Goal: Use online tool/utility: Use online tool/utility

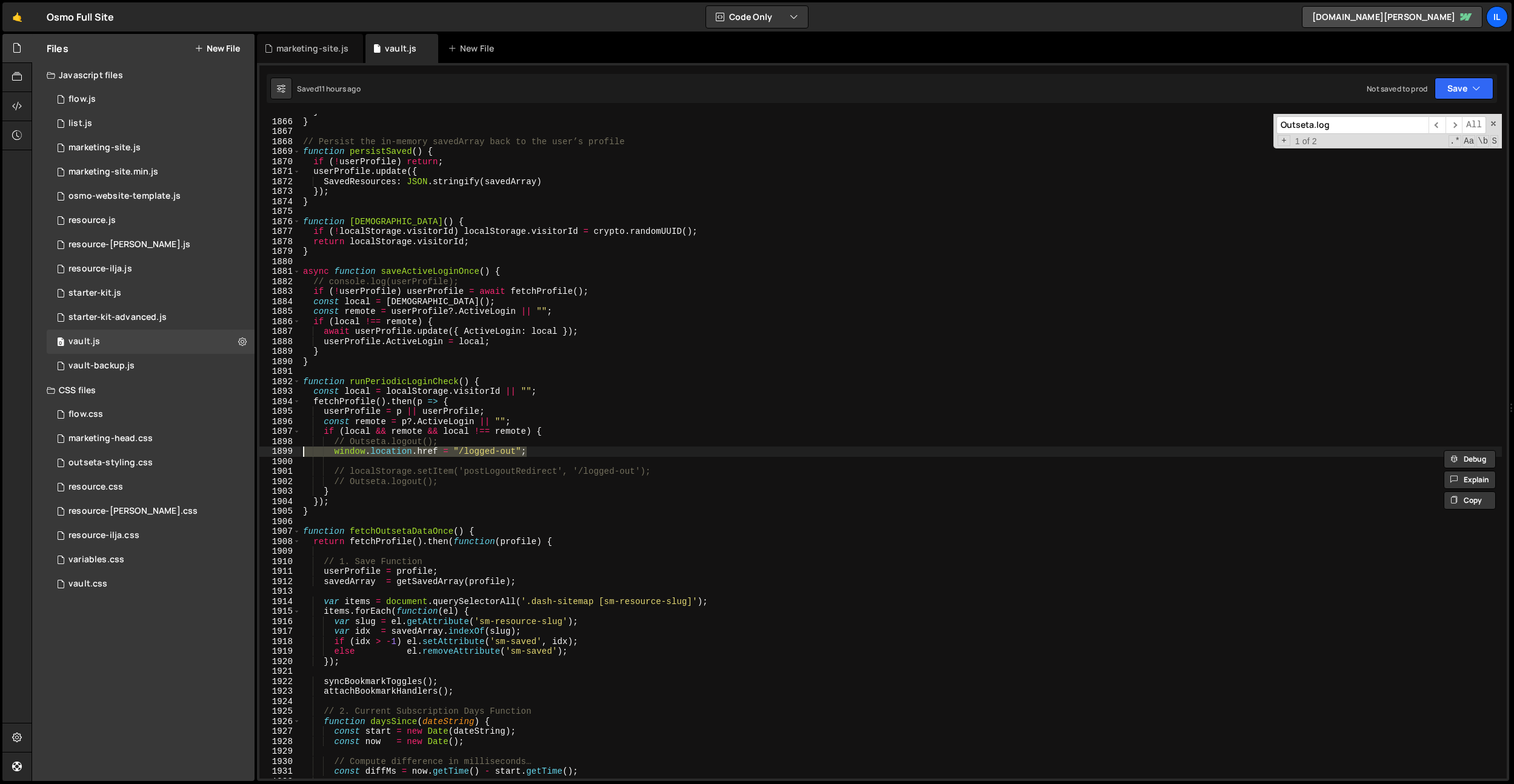
scroll to position [17838, 0]
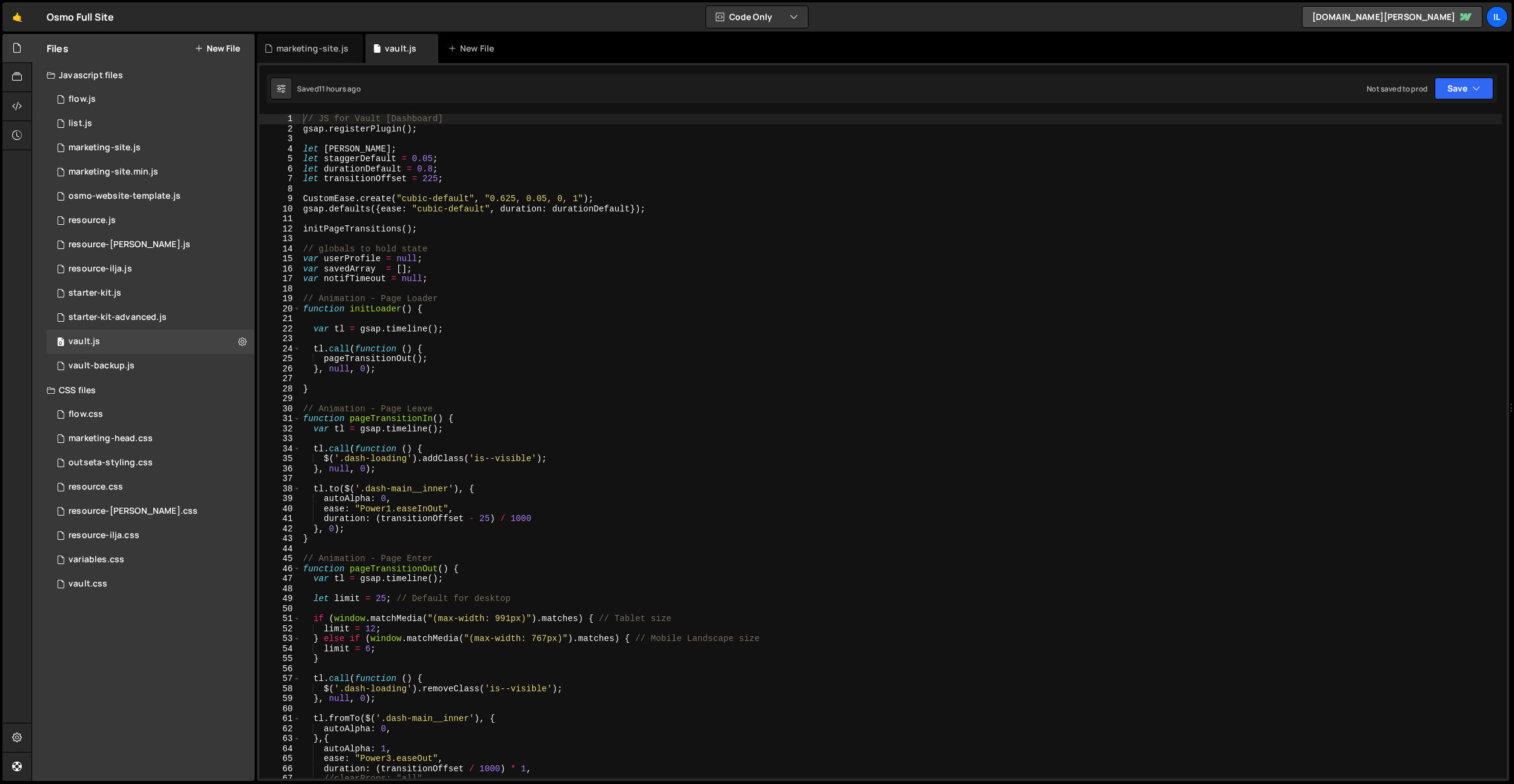
type textarea "var notifTimeout = null;"
click at [486, 275] on div "// JS for Vault [Dashboard] gsap . registerPlugin ( ) ; let lenis ; let stagger…" at bounding box center [901, 455] width 1201 height 685
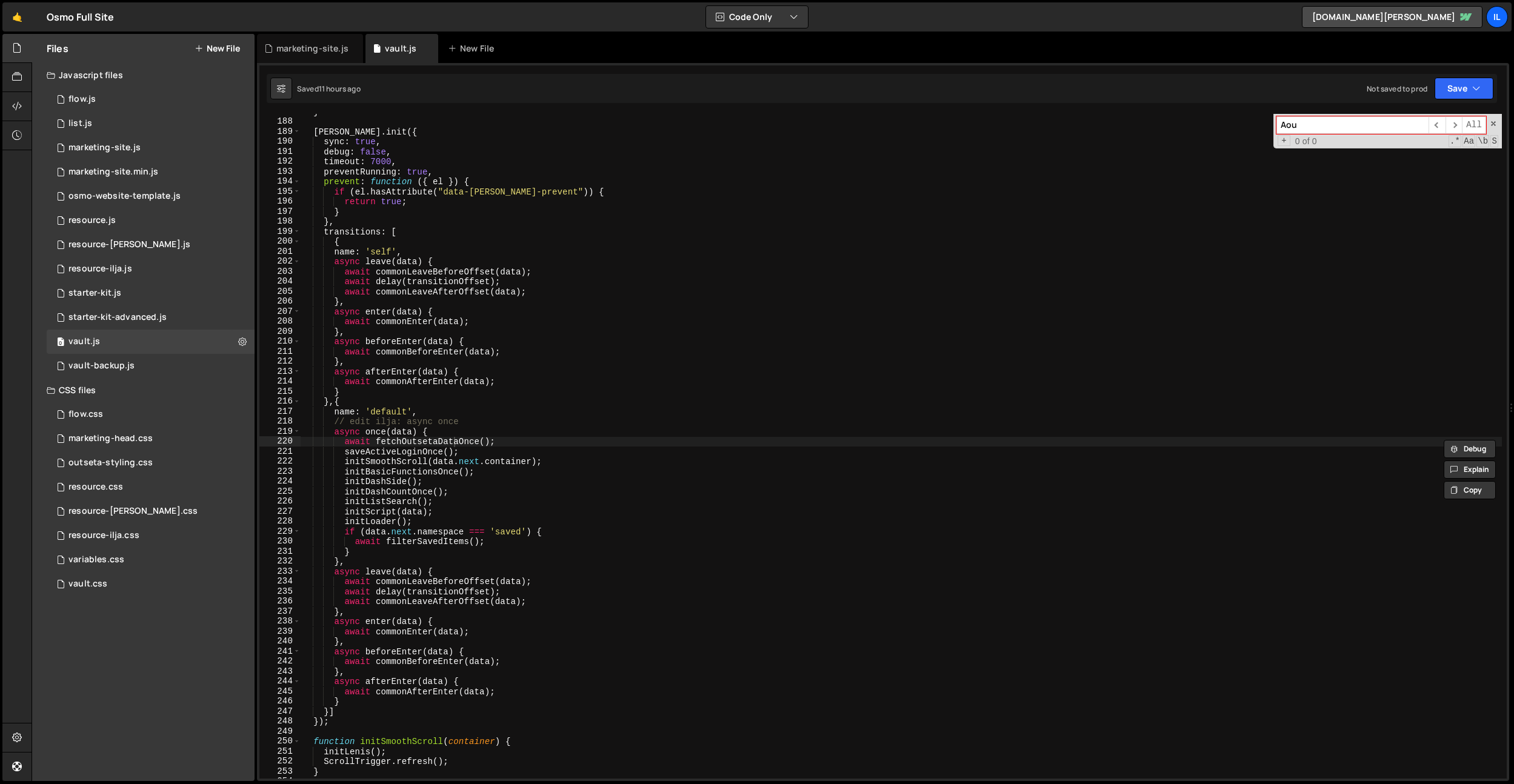
scroll to position [1790, 0]
type input "A"
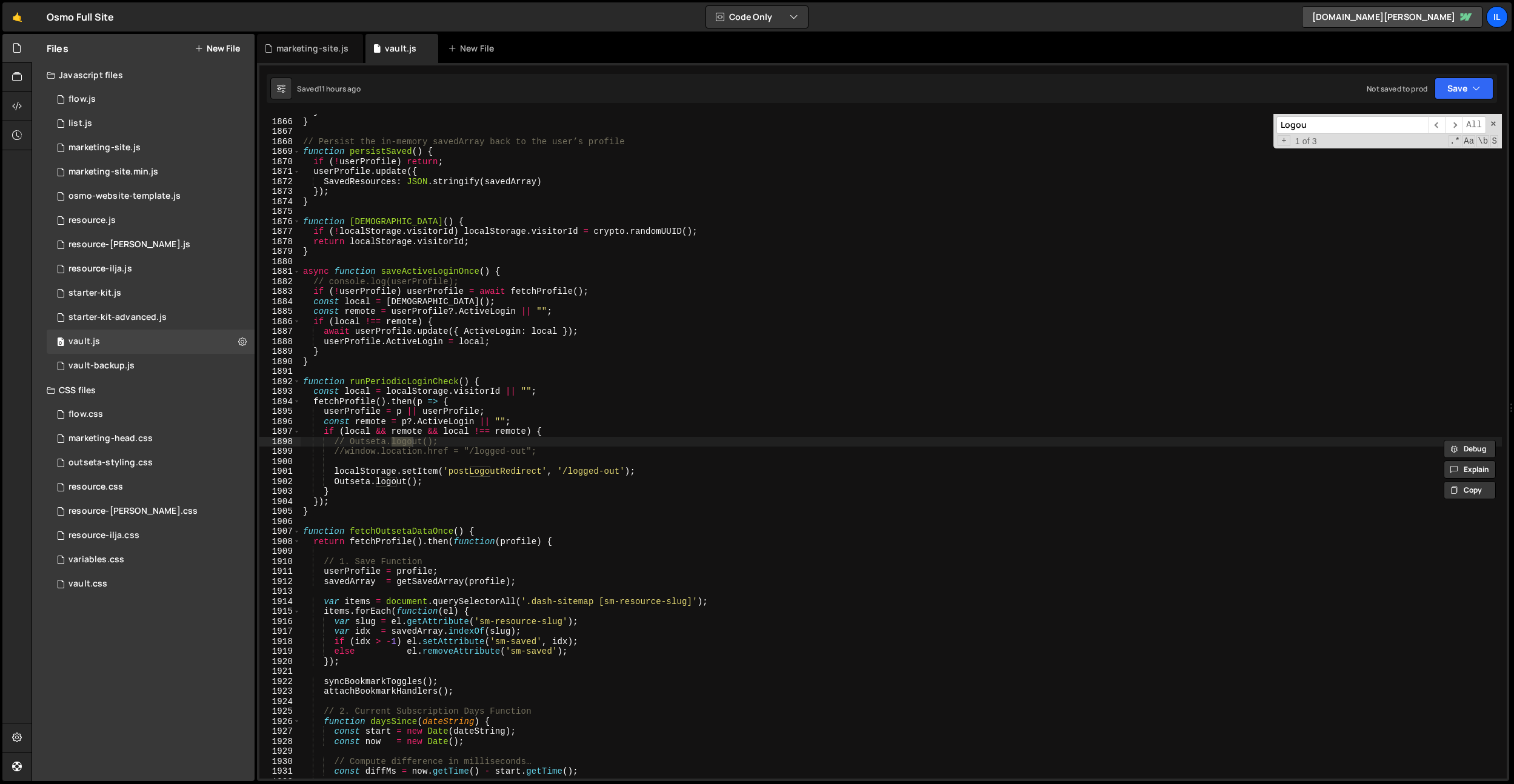
scroll to position [17838, 0]
type input "Logout"
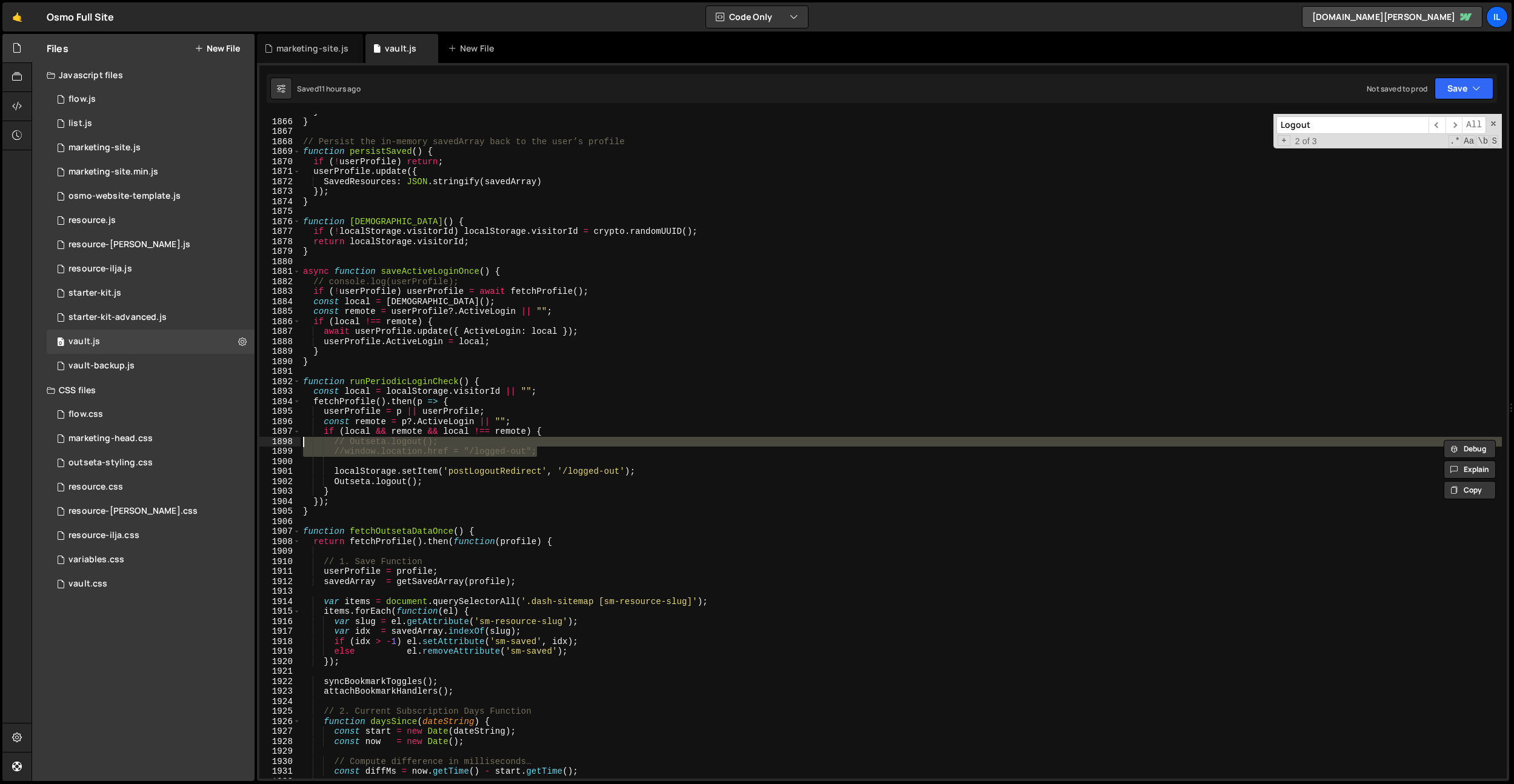
drag, startPoint x: 568, startPoint y: 454, endPoint x: 280, endPoint y: 446, distance: 288.1
click at [280, 446] on div "//window.location.href = "/logged-out"; 1865 1866 1867 1868 1869 1870 1871 1872…" at bounding box center [883, 446] width 1248 height 665
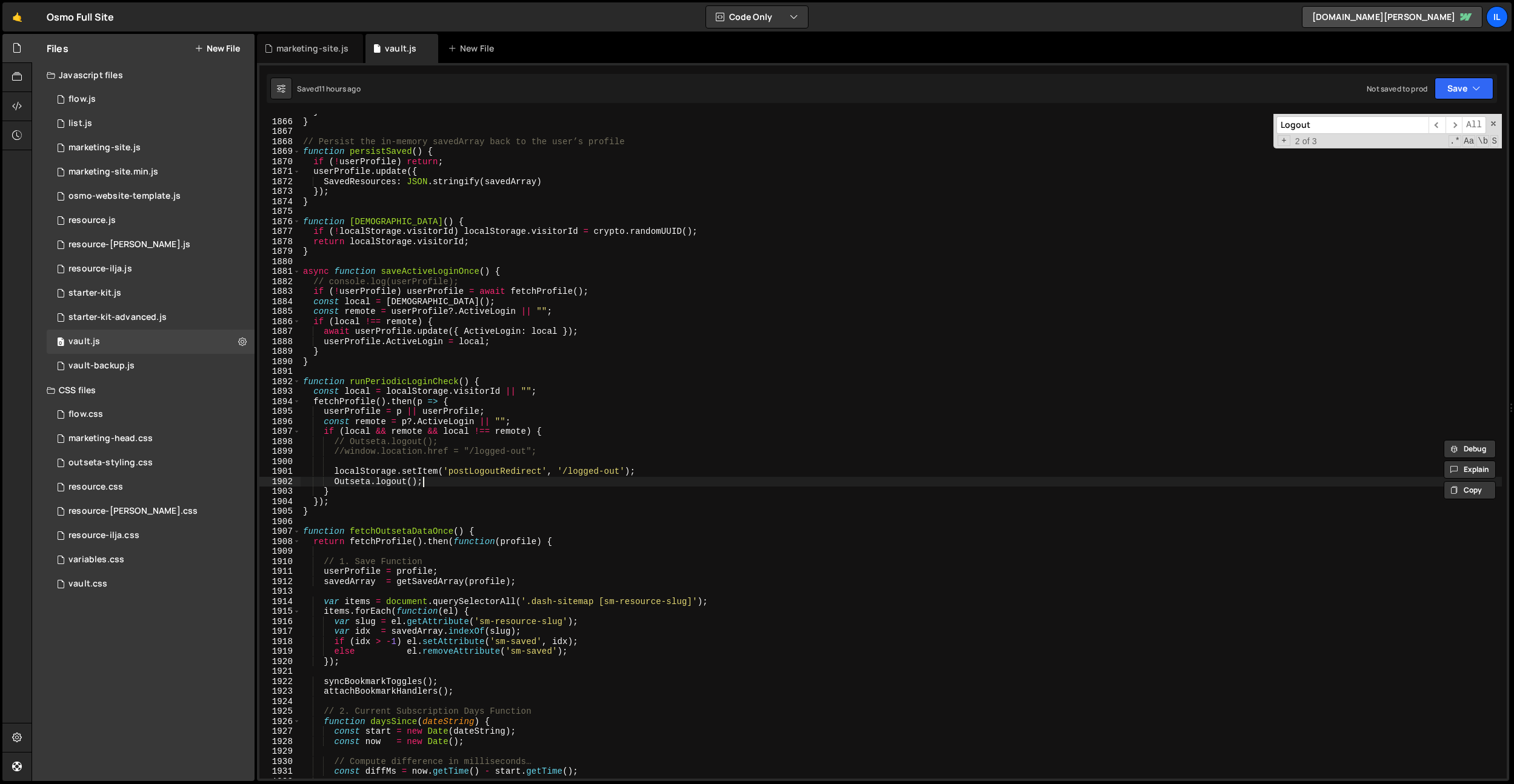
click at [458, 477] on div "} } // Persist the in-memory savedArray back to the user’s profile function per…" at bounding box center [901, 448] width 1201 height 685
type textarea "Outseta.logout();"
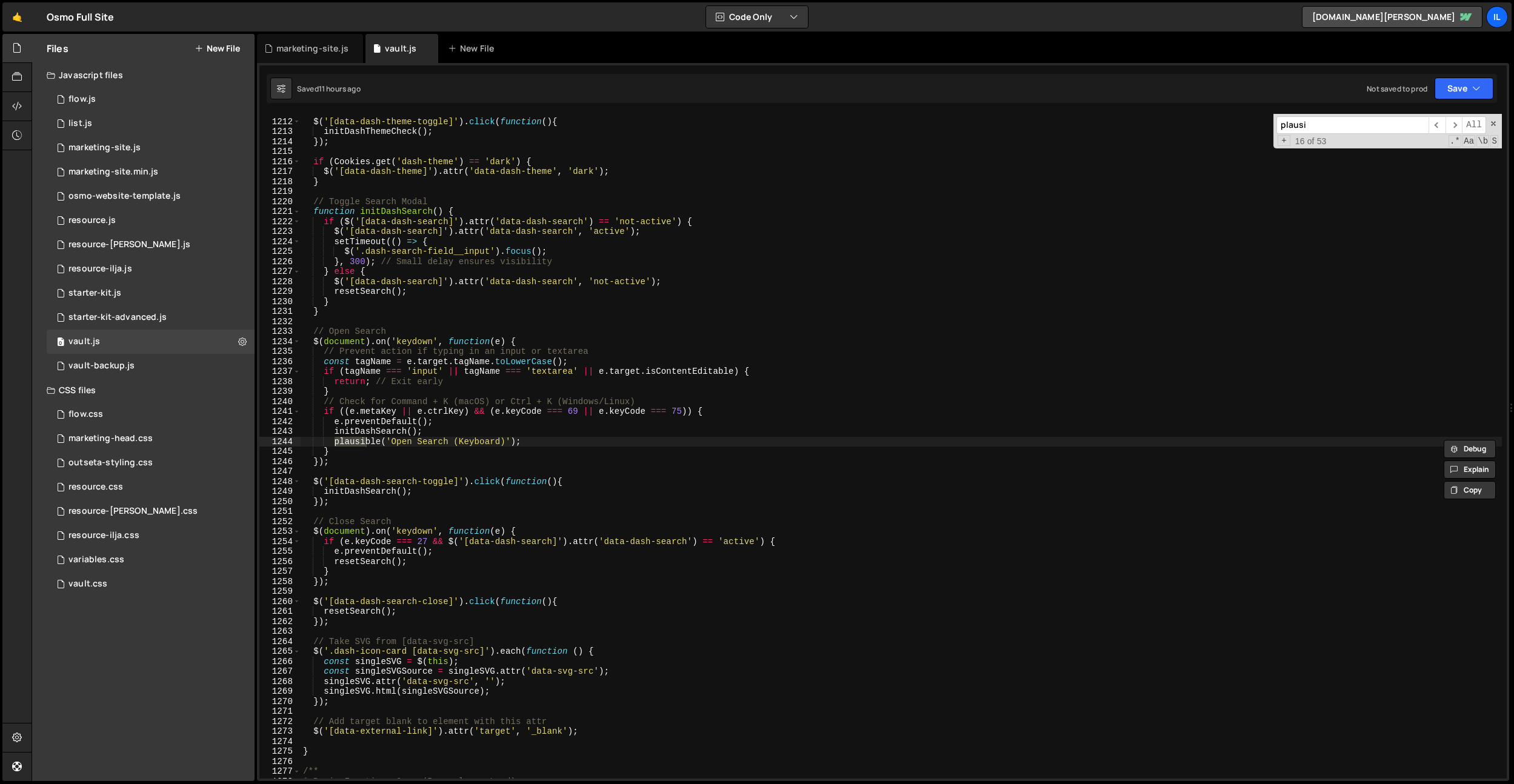
scroll to position [14167, 0]
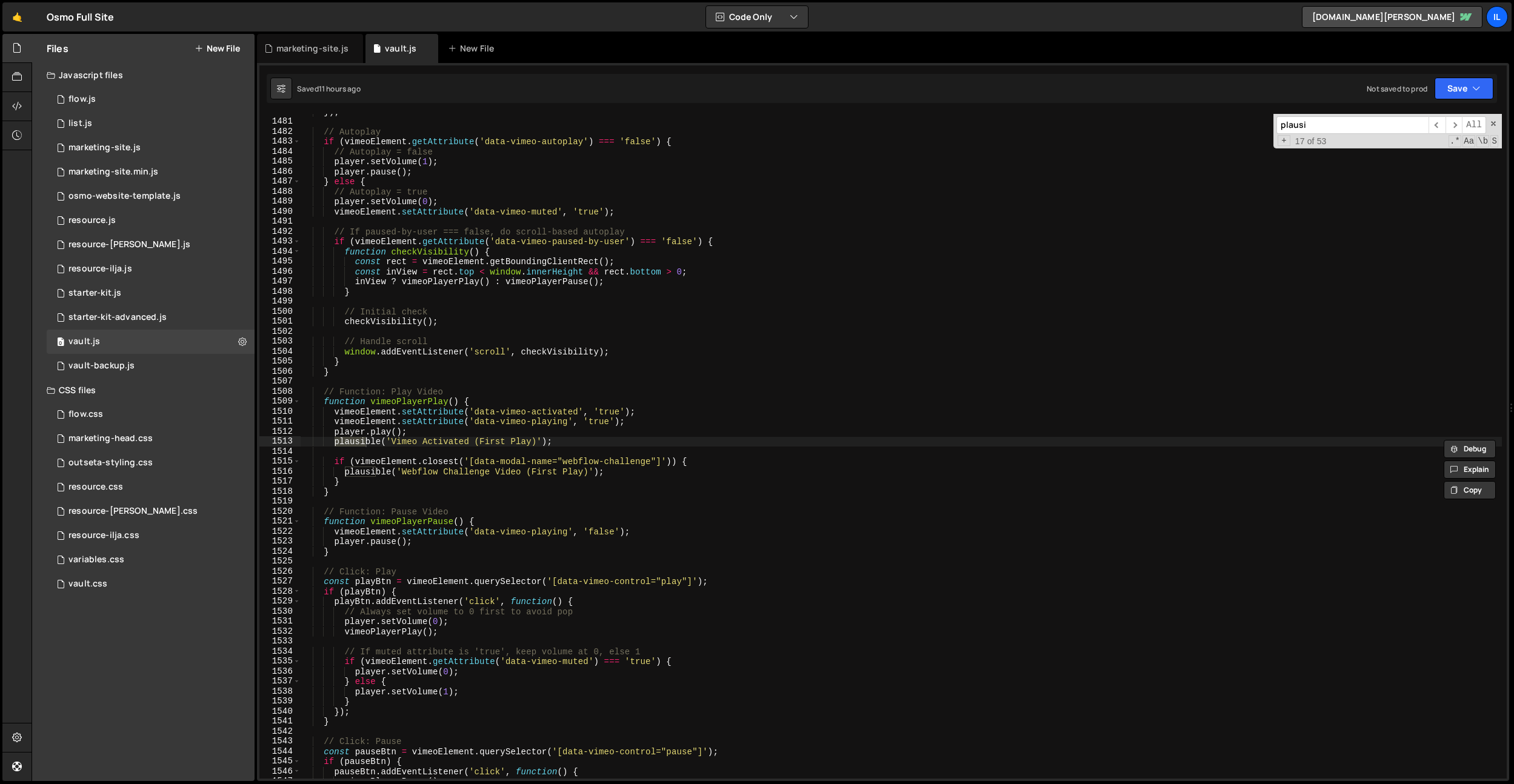
type input "plausi"
drag, startPoint x: 559, startPoint y: 440, endPoint x: 351, endPoint y: 440, distance: 208.0
click at [335, 445] on div "}) ; // Autoplay if ( vimeoElement . getAttribute ( 'data-vimeo-autoplay' ) ===…" at bounding box center [901, 448] width 1201 height 685
click at [475, 399] on div "}) ; // Autoplay if ( vimeoElement . getAttribute ( 'data-vimeo-autoplay' ) ===…" at bounding box center [901, 448] width 1201 height 685
type textarea "function vimeoPlayerPlay() {"
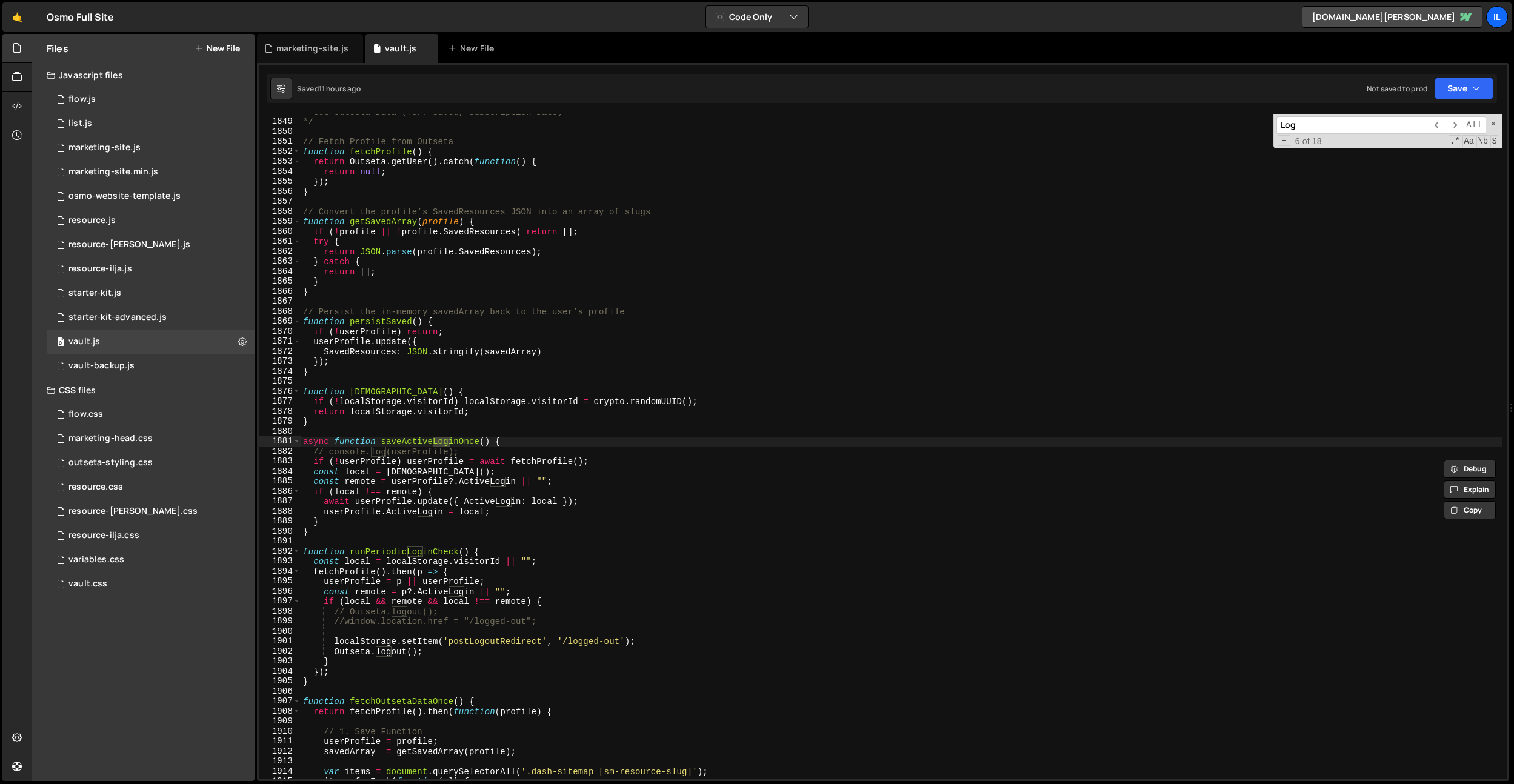
scroll to position [17677, 0]
type input "Logout"
type textarea "Outseta.logout();"
click at [488, 649] on div "* Get Outseta Data (for: Saved, Subscription Date) */ // Fetch Profile from Out…" at bounding box center [901, 448] width 1201 height 685
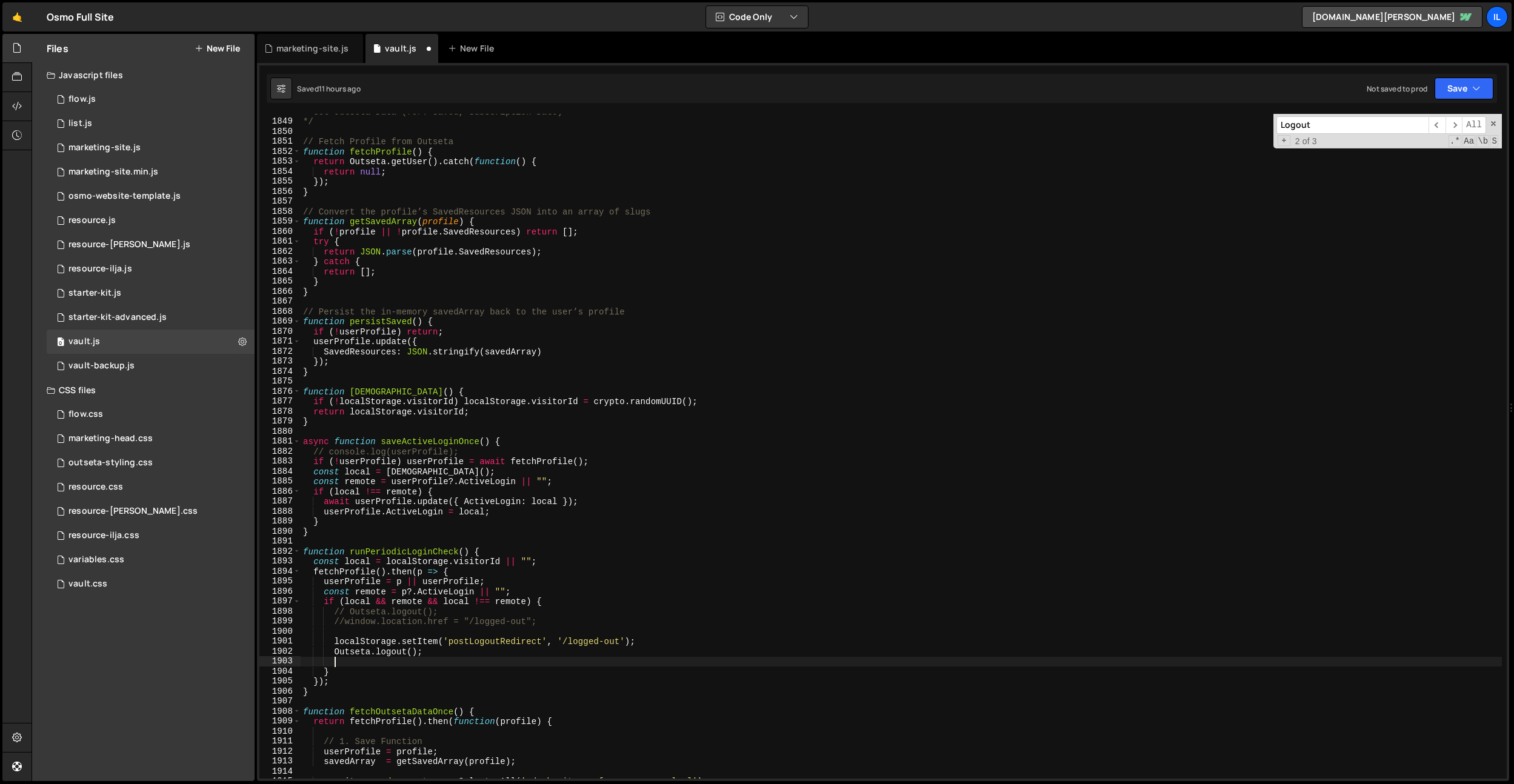
type textarea "Outseta.logout();"
click at [464, 633] on div "* Get Outseta Data (for: Saved, Subscription Date) */ // Fetch Profile from Out…" at bounding box center [901, 448] width 1201 height 685
paste textarea "plausible('Vimeo Activated (First Play)');"
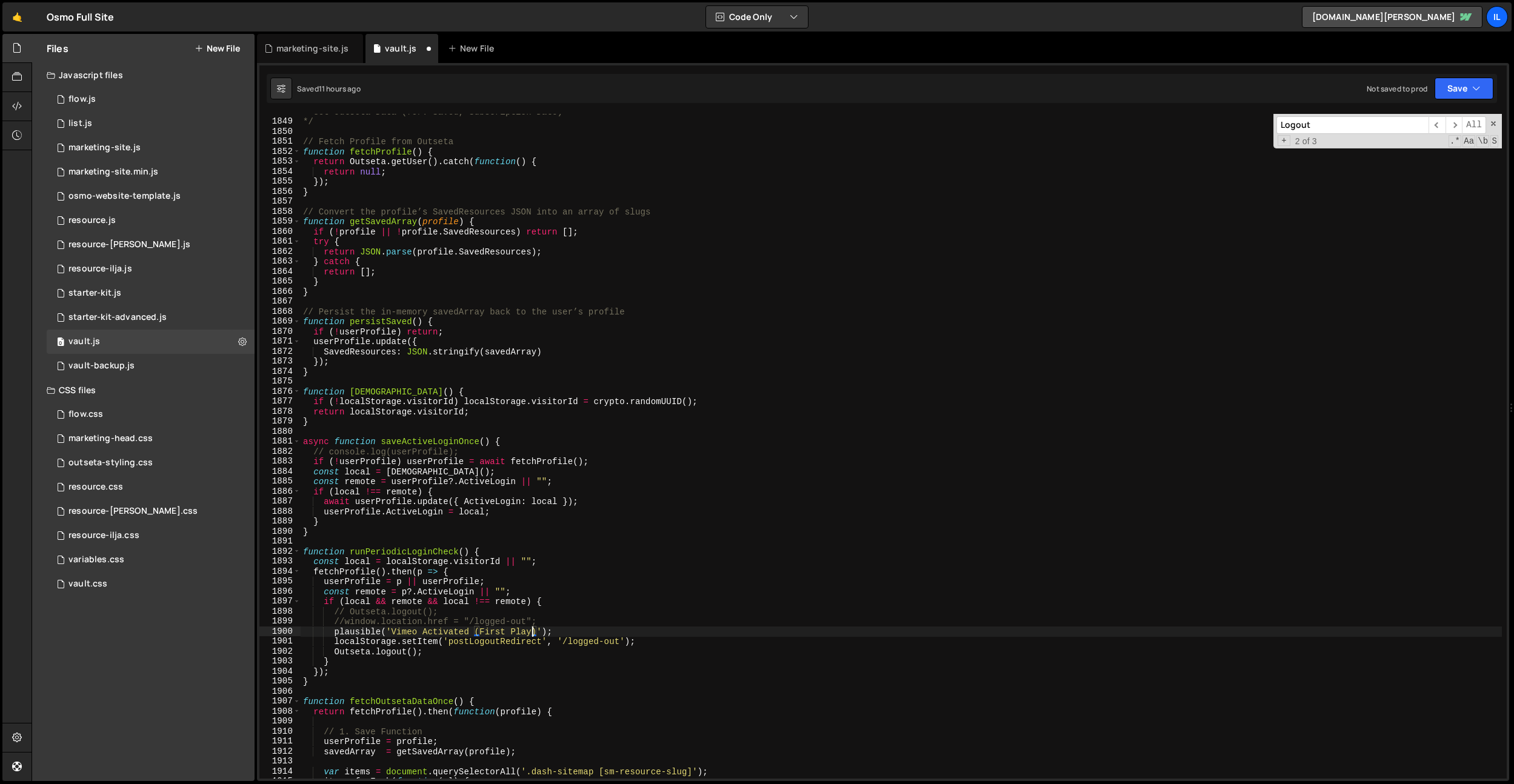
click at [535, 630] on div "* Get Outseta Data (for: Saved, Subscription Date) */ // Fetch Profile from Out…" at bounding box center [901, 448] width 1201 height 685
drag, startPoint x: 537, startPoint y: 628, endPoint x: 392, endPoint y: 628, distance: 145.0
click at [392, 628] on div "* Get Outseta Data (for: Saved, Subscription Date) */ // Fetch Profile from Out…" at bounding box center [901, 448] width 1201 height 685
drag, startPoint x: 564, startPoint y: 635, endPoint x: 482, endPoint y: 635, distance: 82.0
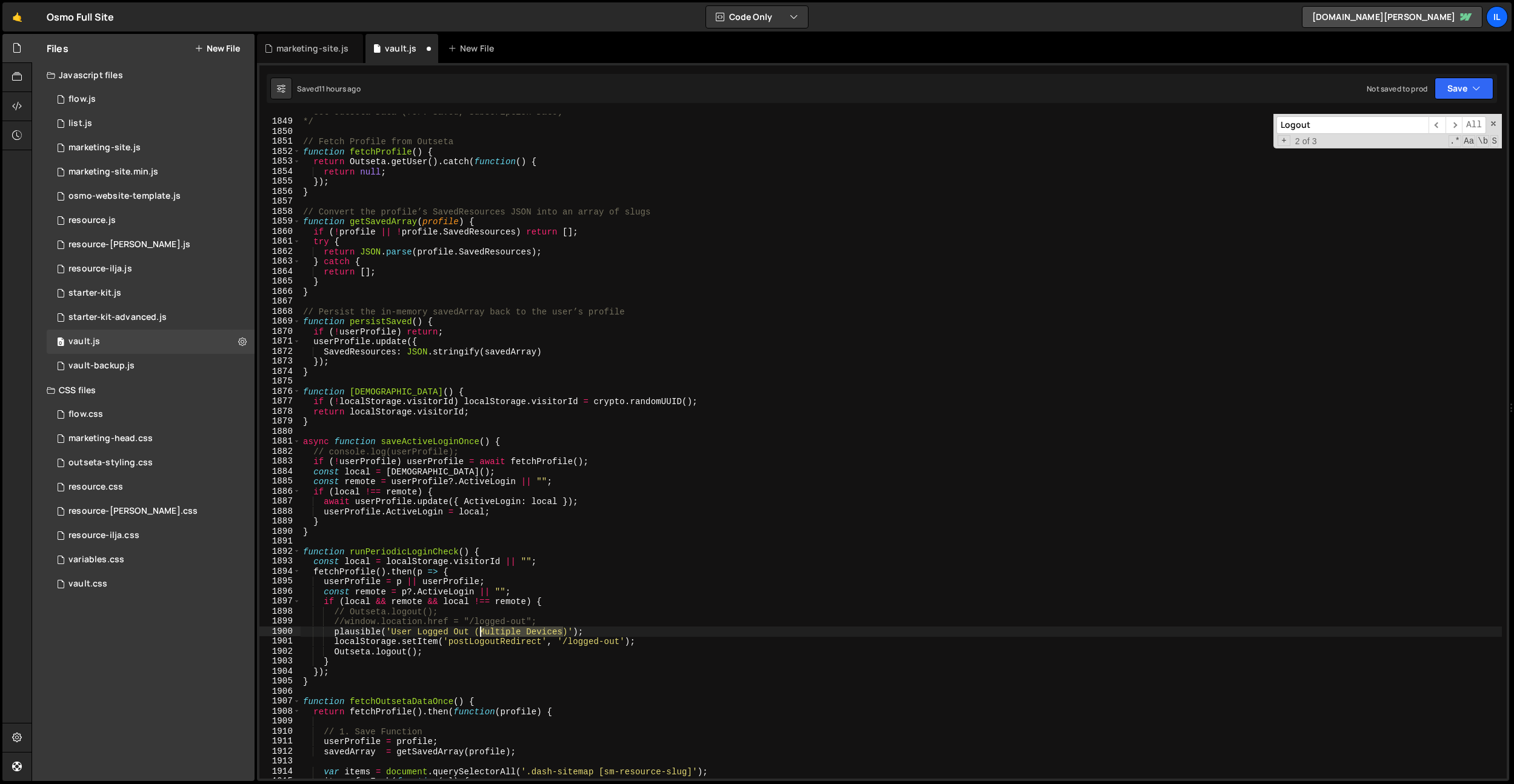
click at [482, 635] on div "* Get Outseta Data (for: Saved, Subscription Date) */ // Fetch Profile from Out…" at bounding box center [901, 448] width 1201 height 685
drag, startPoint x: 417, startPoint y: 633, endPoint x: 389, endPoint y: 633, distance: 28.0
click at [389, 633] on div "* Get Outseta Data (for: Saved, Subscription Date) */ // Fetch Profile from Out…" at bounding box center [901, 448] width 1201 height 685
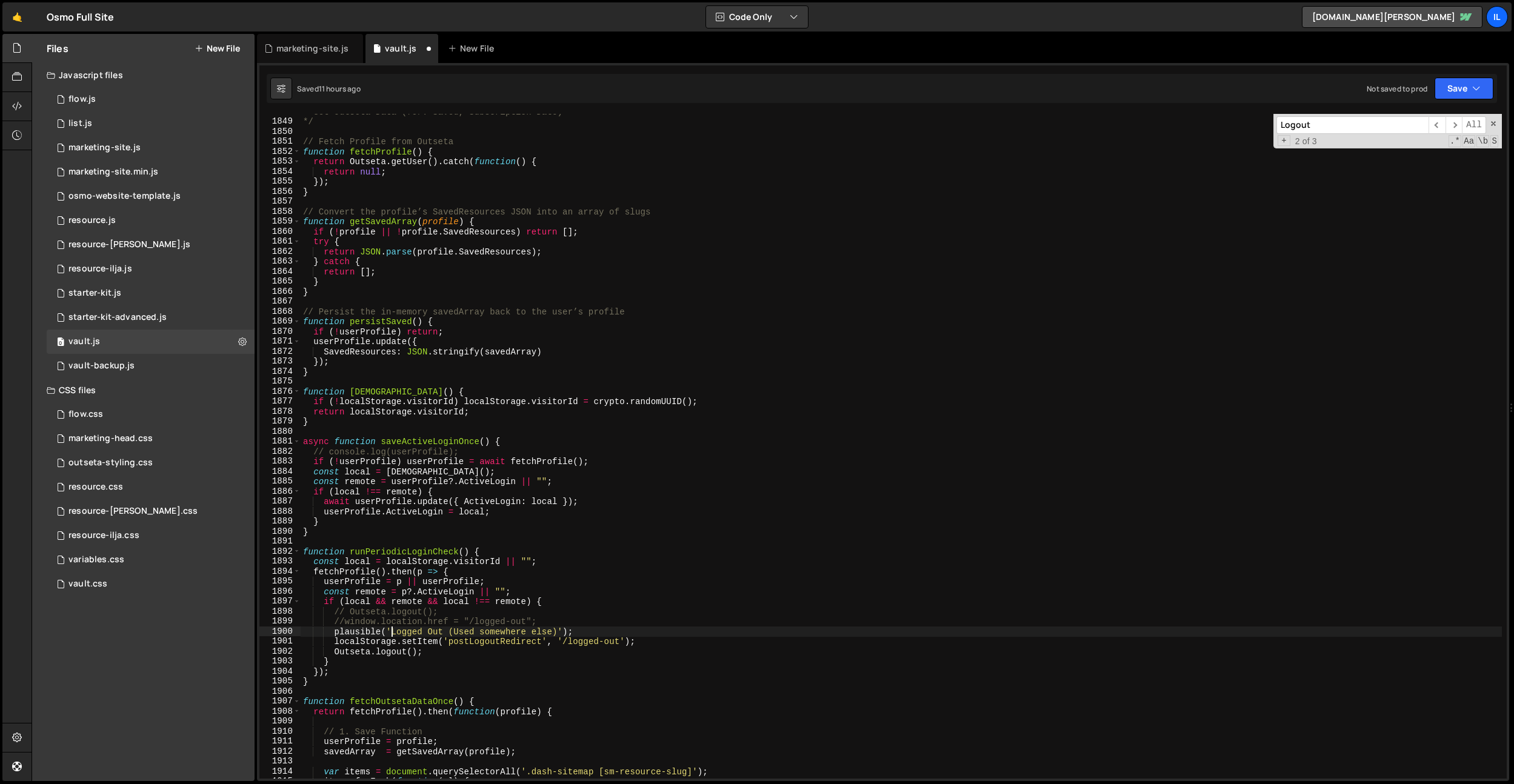
click at [551, 633] on div "* Get Outseta Data (for: Saved, Subscription Date) */ // Fetch Profile from Out…" at bounding box center [901, 448] width 1201 height 685
click at [553, 605] on div "* Get Outseta Data (for: Saved, Subscription Date) */ // Fetch Profile from Out…" at bounding box center [901, 448] width 1201 height 685
drag, startPoint x: 559, startPoint y: 633, endPoint x: 456, endPoint y: 632, distance: 103.0
click at [456, 632] on div "* Get Outseta Data (for: Saved, Subscription Date) */ // Fetch Profile from Out…" at bounding box center [901, 448] width 1201 height 685
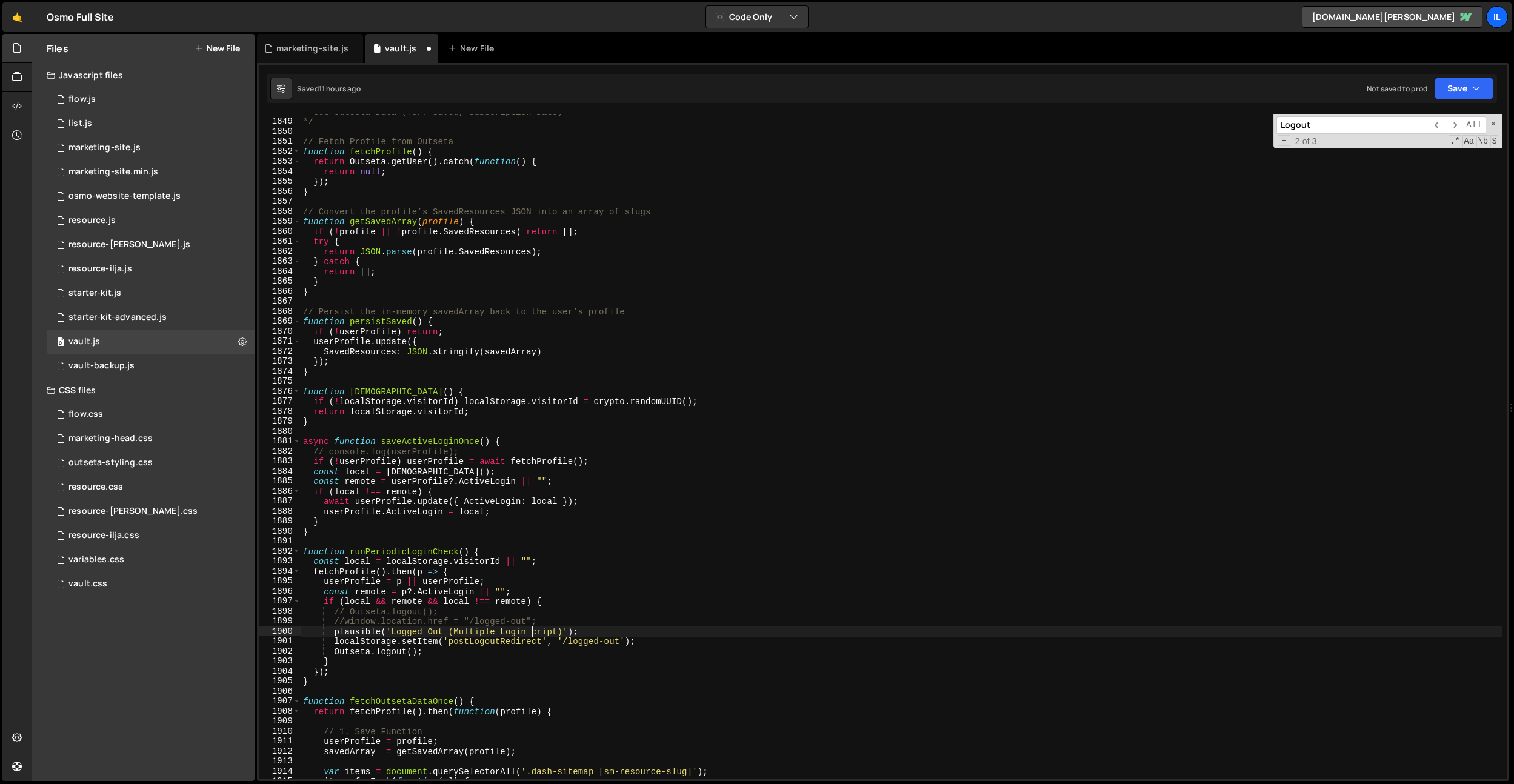
type textarea "plausible('Logged Out (Multiple Login Script)');"
click at [631, 541] on div "* Get Outseta Data (for: Saved, Subscription Date) */ // Fetch Profile from Out…" at bounding box center [901, 448] width 1201 height 685
click at [595, 631] on div "* Get Outseta Data (for: Saved, Subscription Date) */ // Fetch Profile from Out…" at bounding box center [901, 448] width 1201 height 685
type textarea "plausible('Logged Out (Multiple Login Script)');"
